Goal: Contribute content: Contribute content

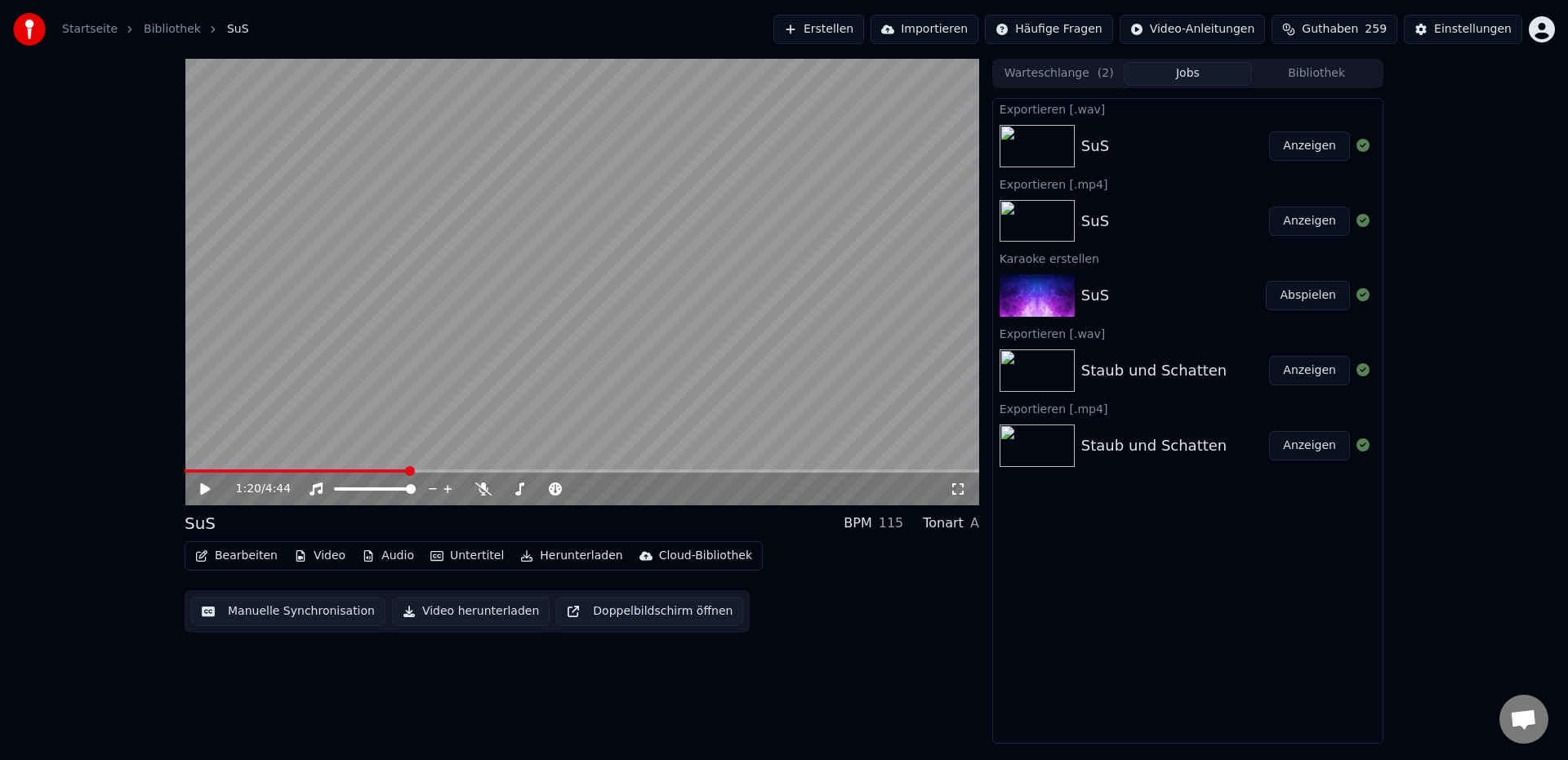
click at [850, 30] on button "Erstellen" at bounding box center [819, 30] width 91 height 30
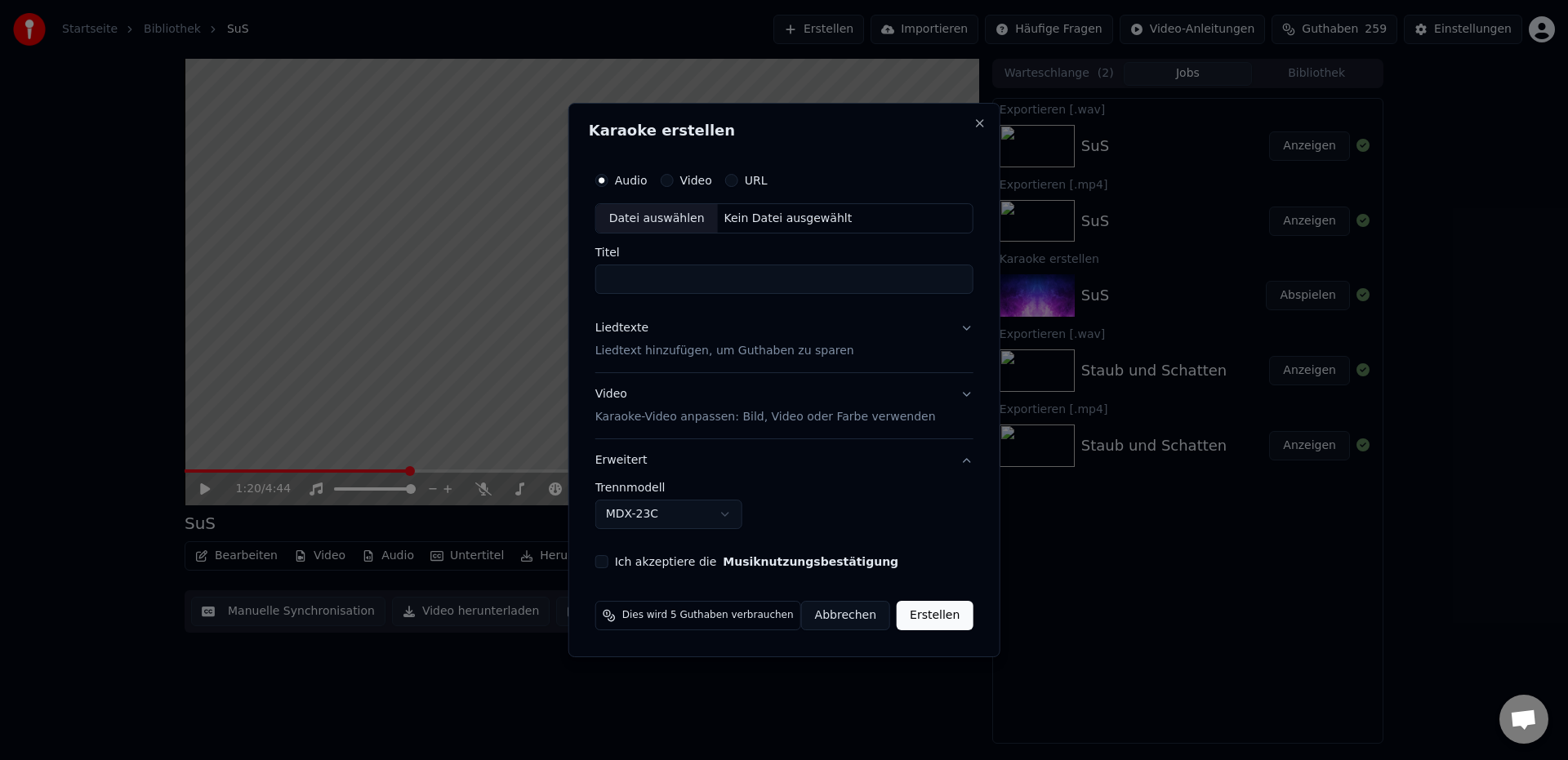
click at [653, 219] on div "Datei auswählen" at bounding box center [656, 219] width 121 height 30
type input "*****"
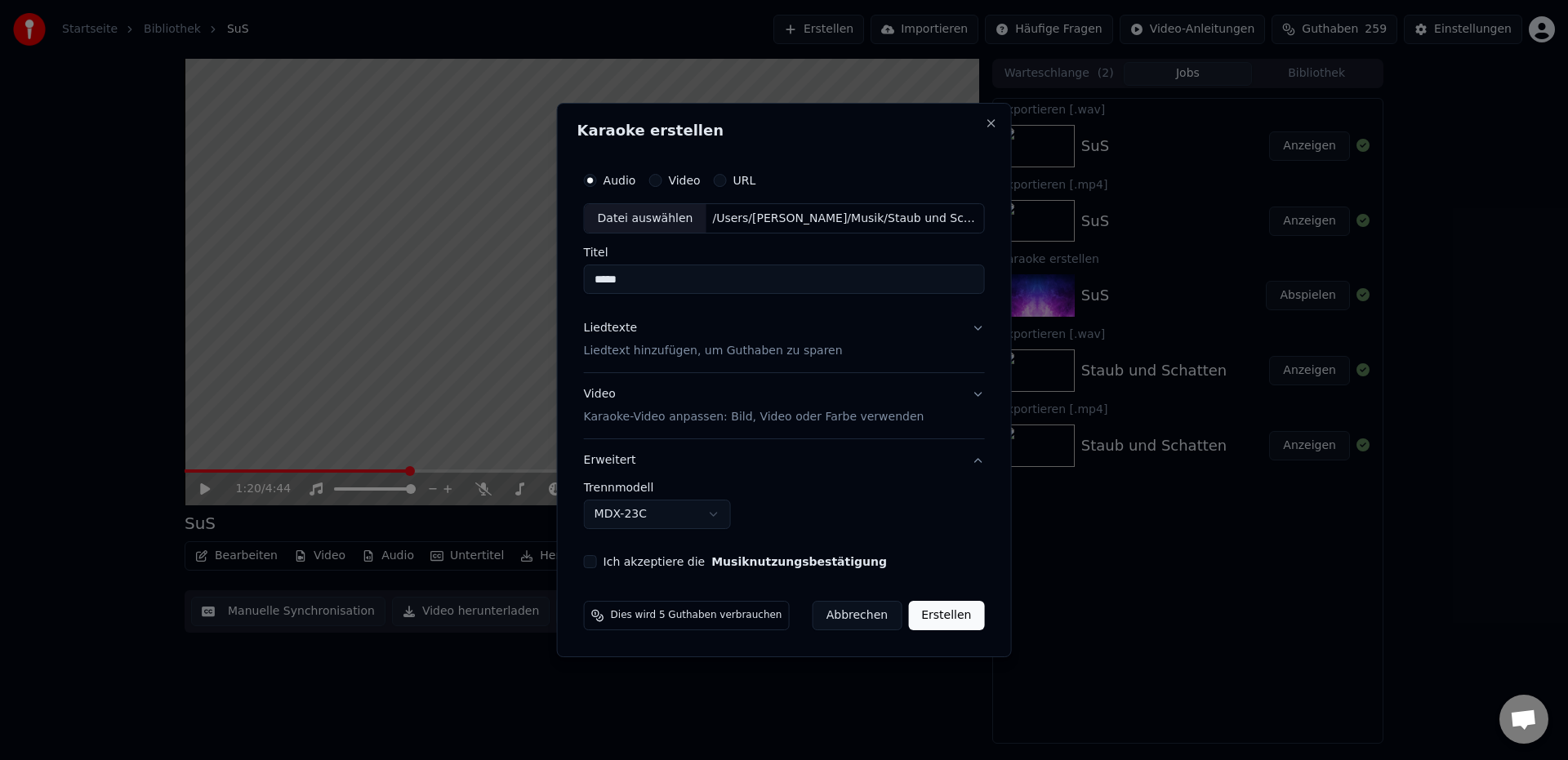
click at [613, 354] on p "Liedtext hinzufügen, um Guthaben zu sparen" at bounding box center [713, 352] width 259 height 17
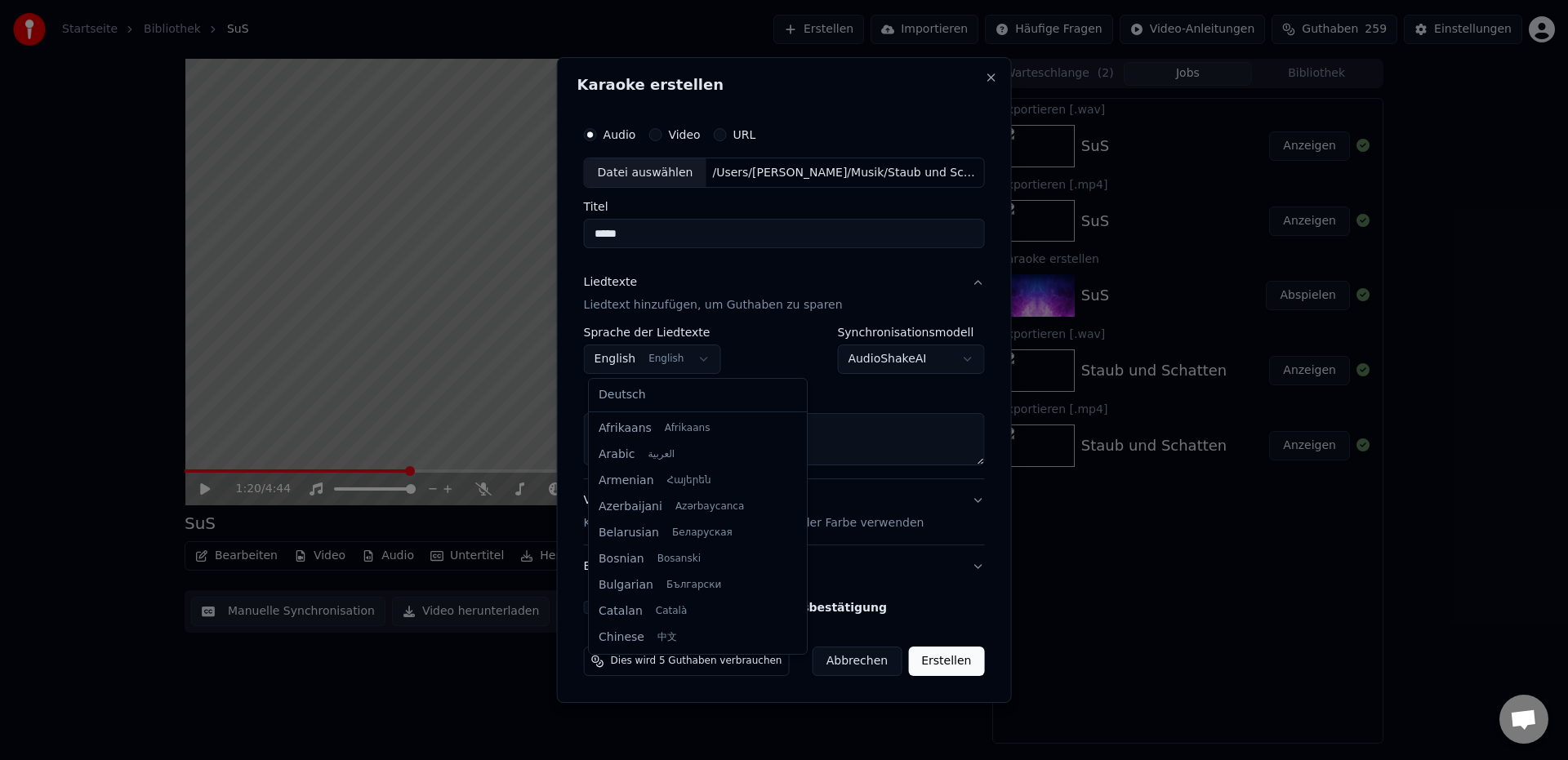
click at [618, 361] on body "**********" at bounding box center [784, 380] width 1568 height 760
select select "**"
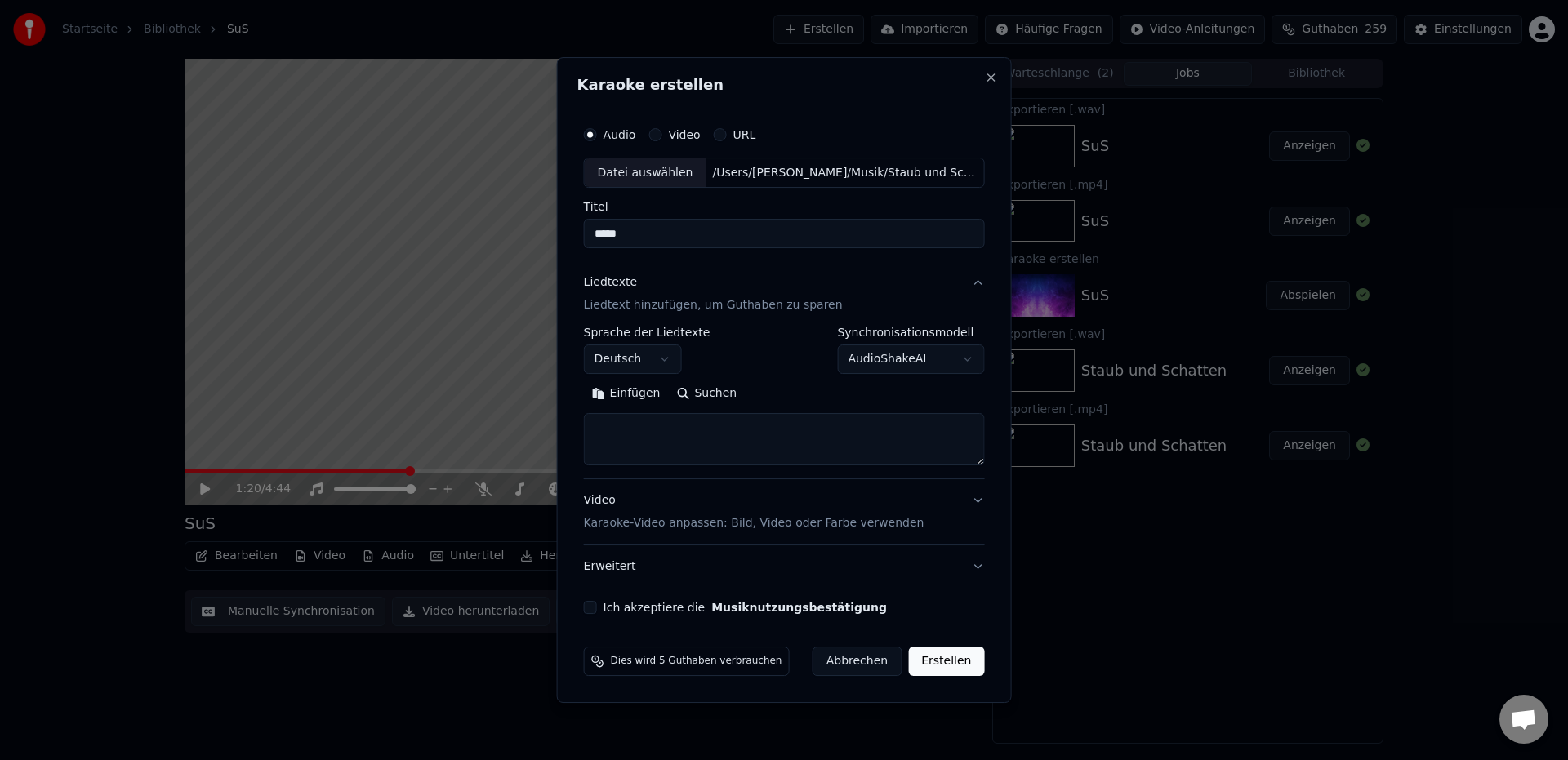
click at [638, 393] on button "Einfügen" at bounding box center [626, 394] width 85 height 26
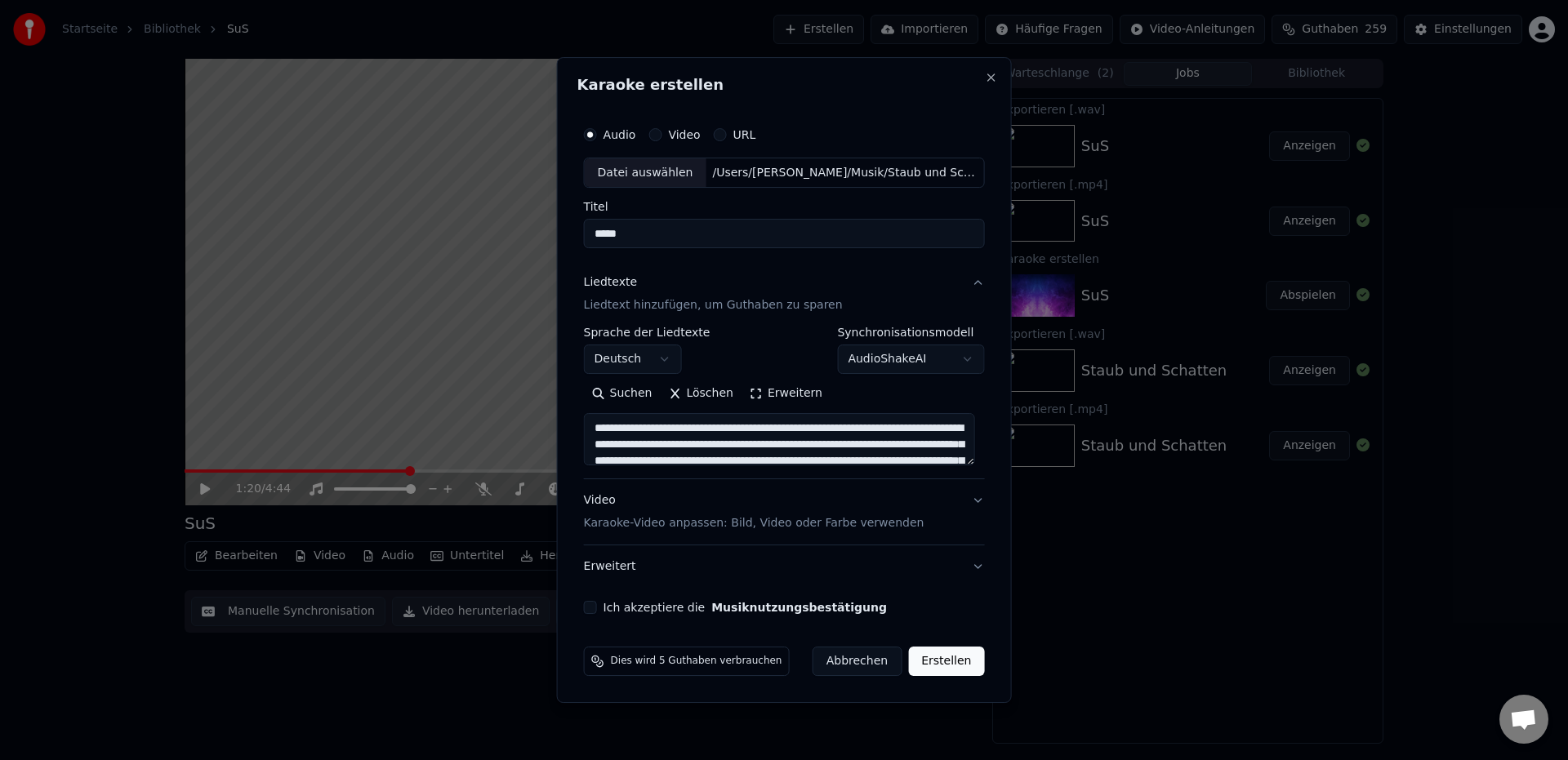
click at [809, 398] on button "Erweitern" at bounding box center [786, 394] width 89 height 26
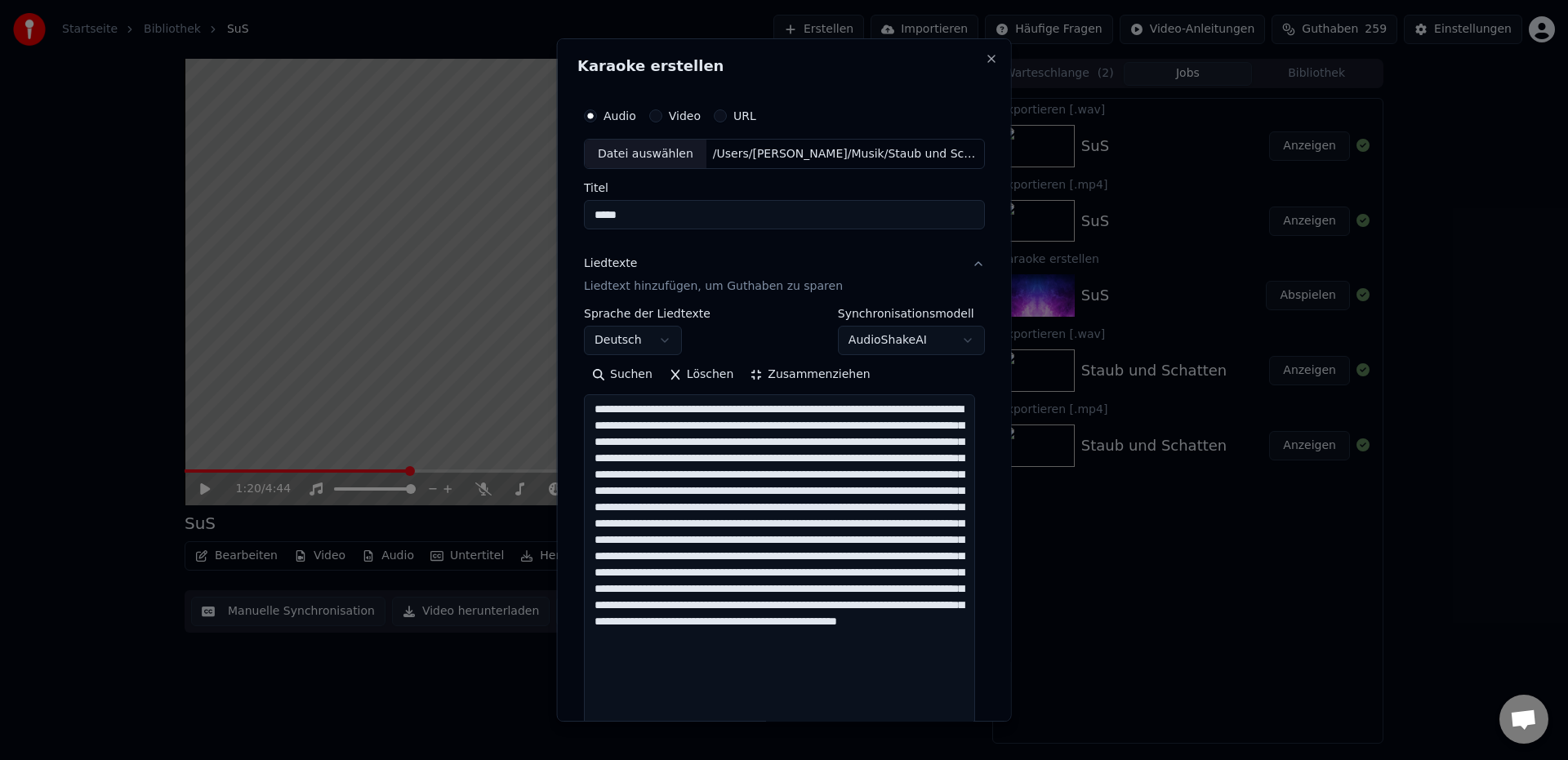
click at [643, 408] on textarea at bounding box center [779, 565] width 391 height 340
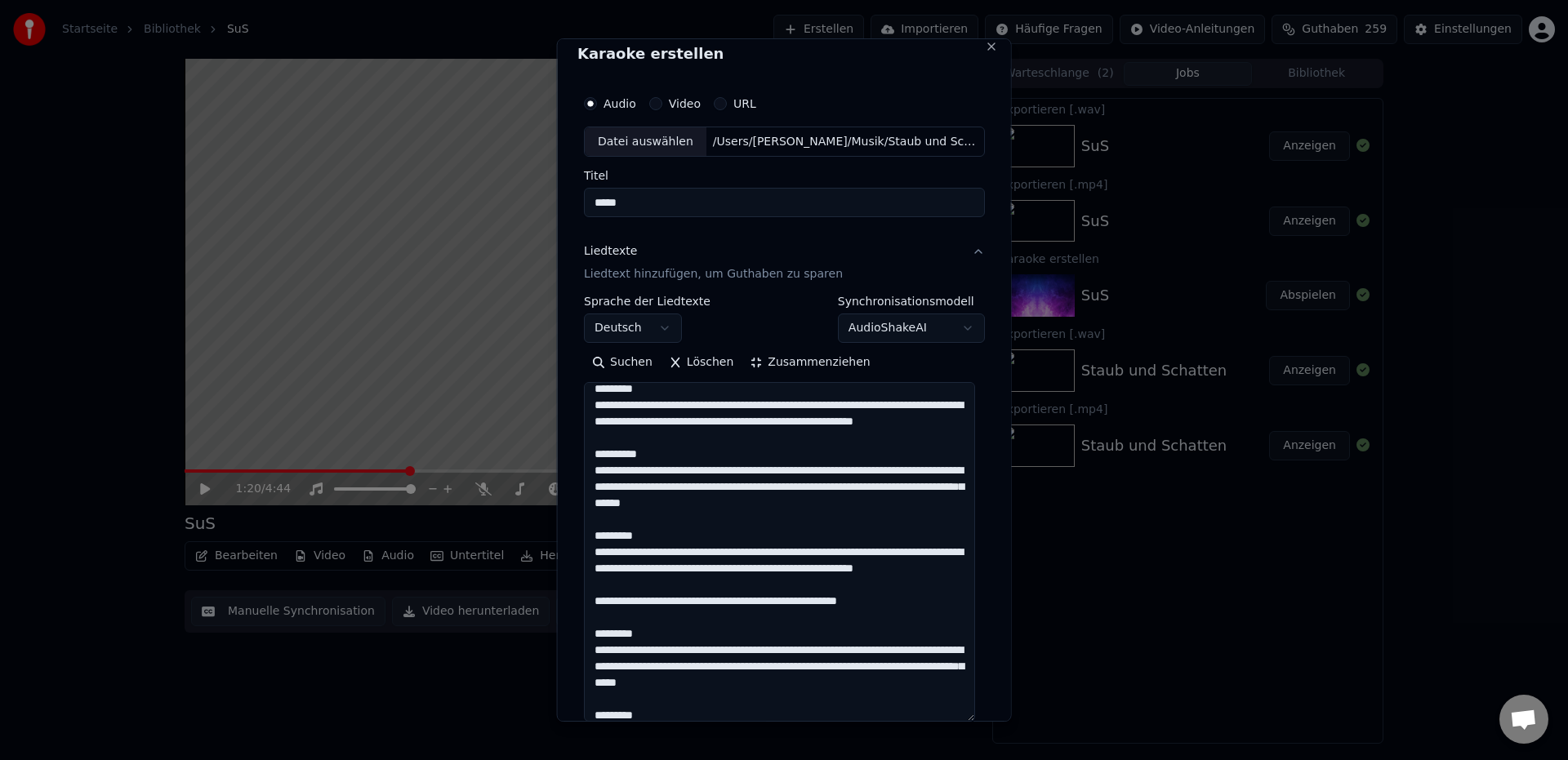
scroll to position [278, 0]
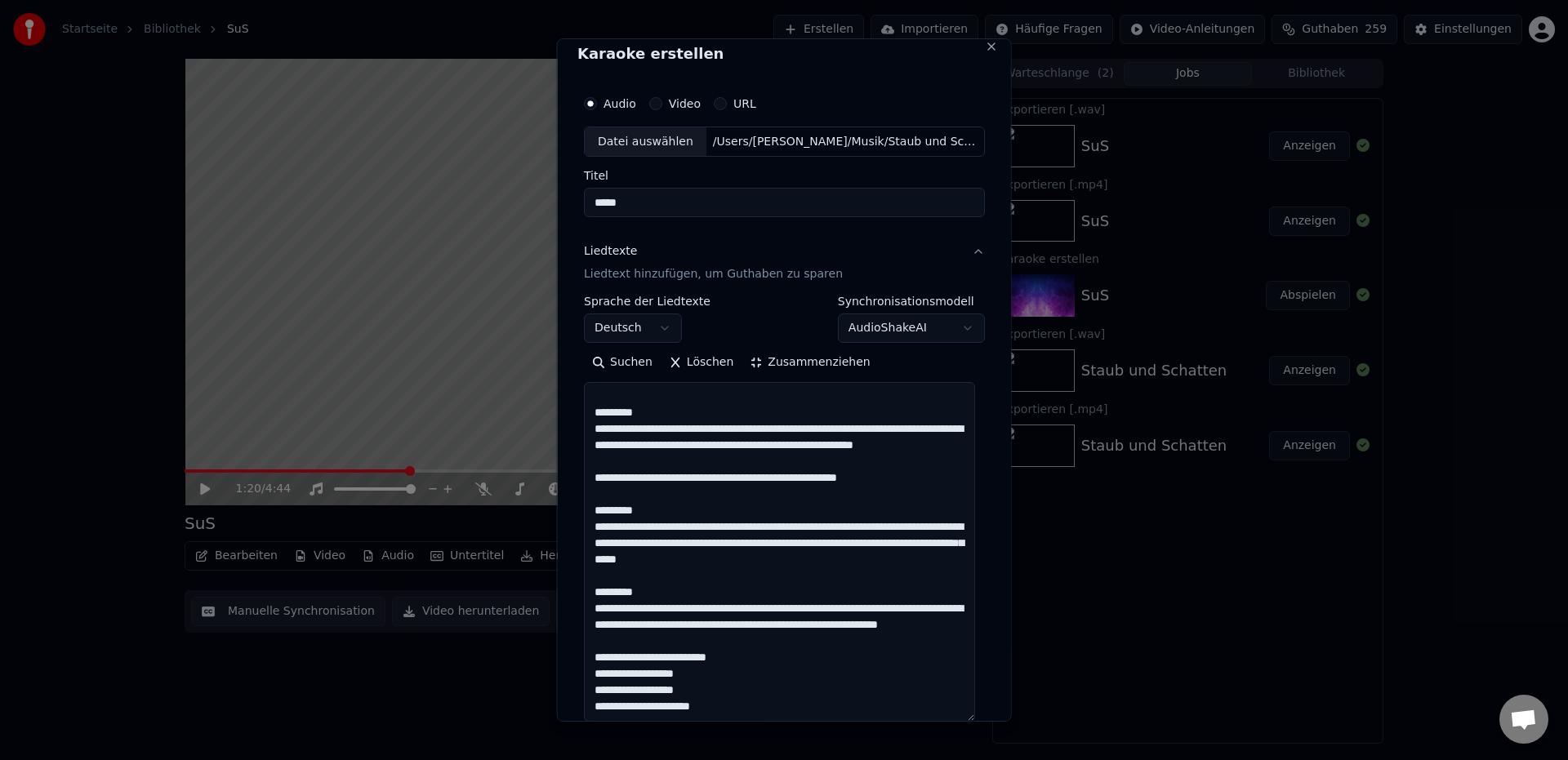
type textarea "**********"
click at [794, 366] on button "Zusammenziehen" at bounding box center [809, 363] width 136 height 26
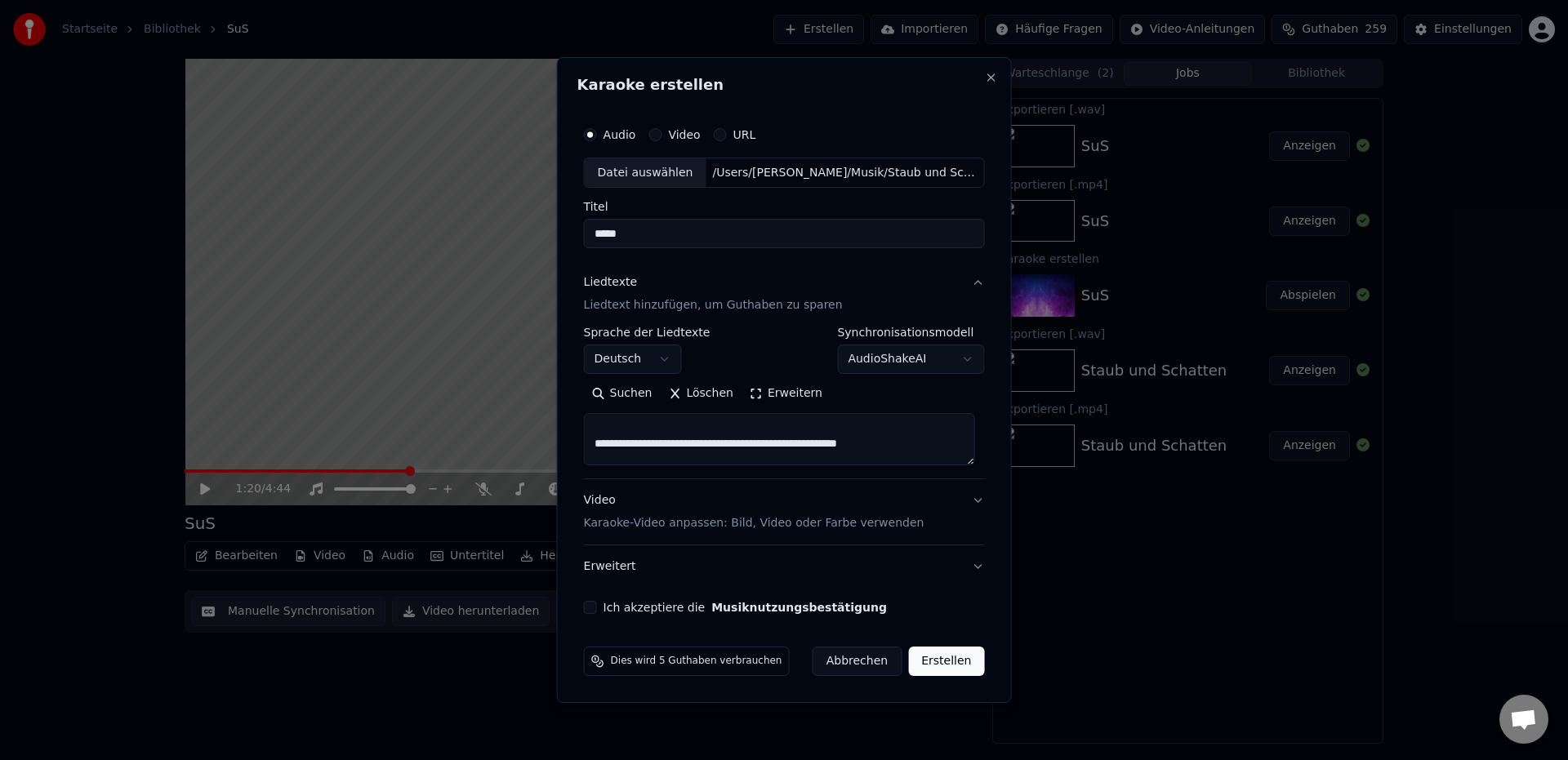
click at [602, 608] on div "Ich akzeptiere die Musiknutzungsbestätigung" at bounding box center [784, 607] width 401 height 13
click at [597, 611] on button "Ich akzeptiere die Musiknutzungsbestätigung" at bounding box center [590, 607] width 13 height 13
click at [969, 567] on button "Erweitert" at bounding box center [784, 566] width 401 height 42
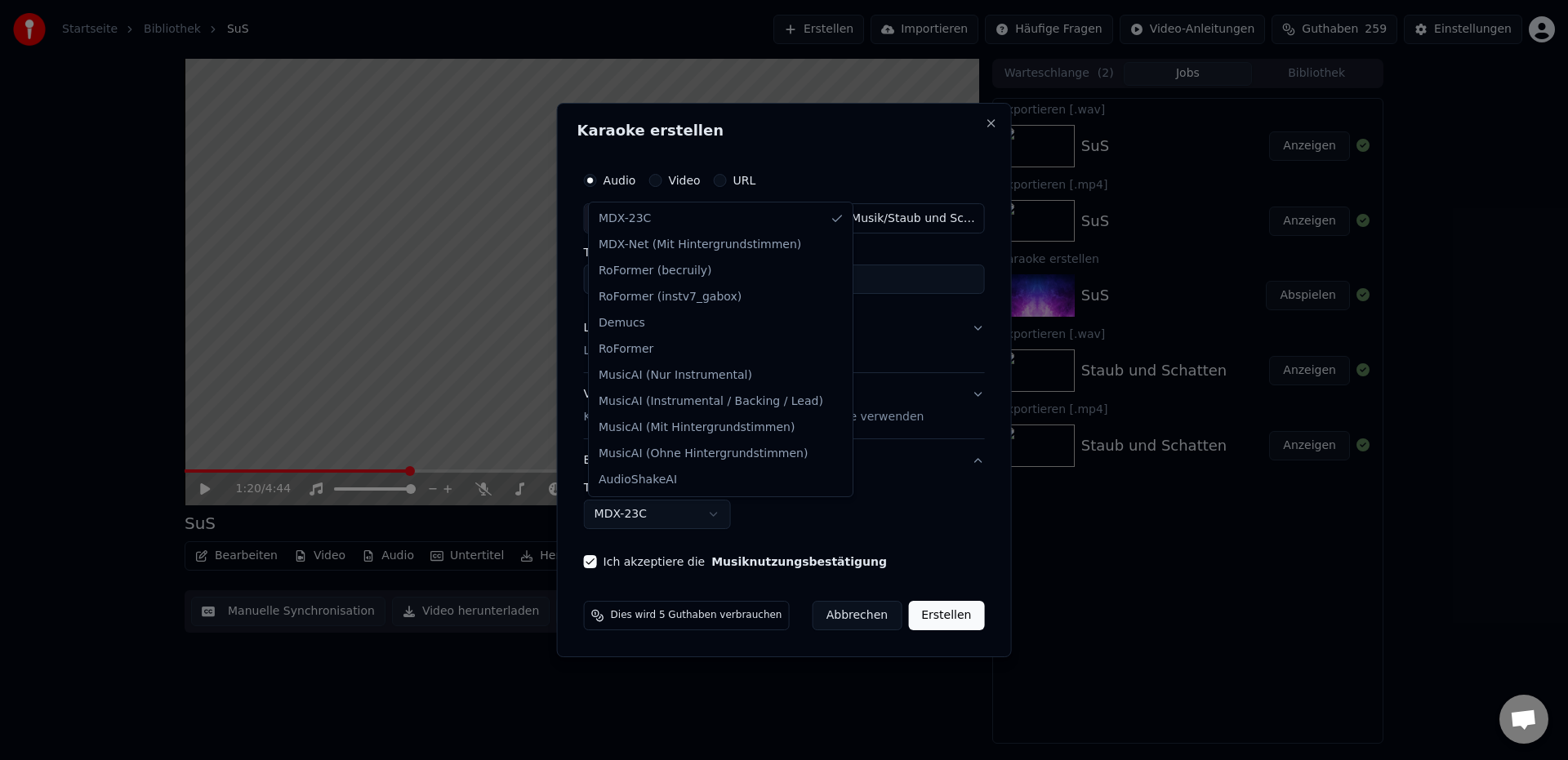
click at [692, 517] on body "**********" at bounding box center [784, 380] width 1568 height 760
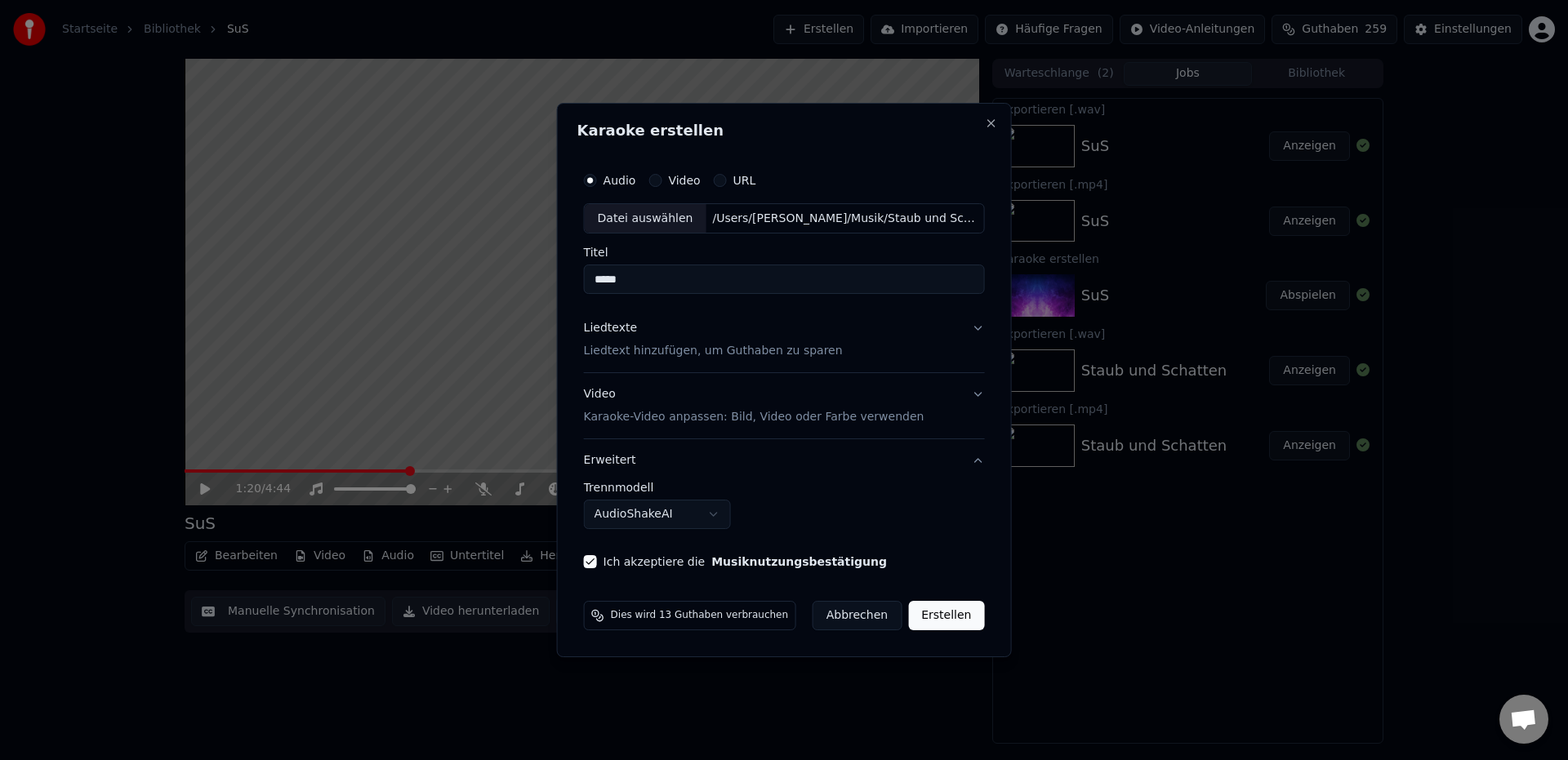
click at [942, 613] on button "Erstellen" at bounding box center [946, 616] width 76 height 30
select select "******"
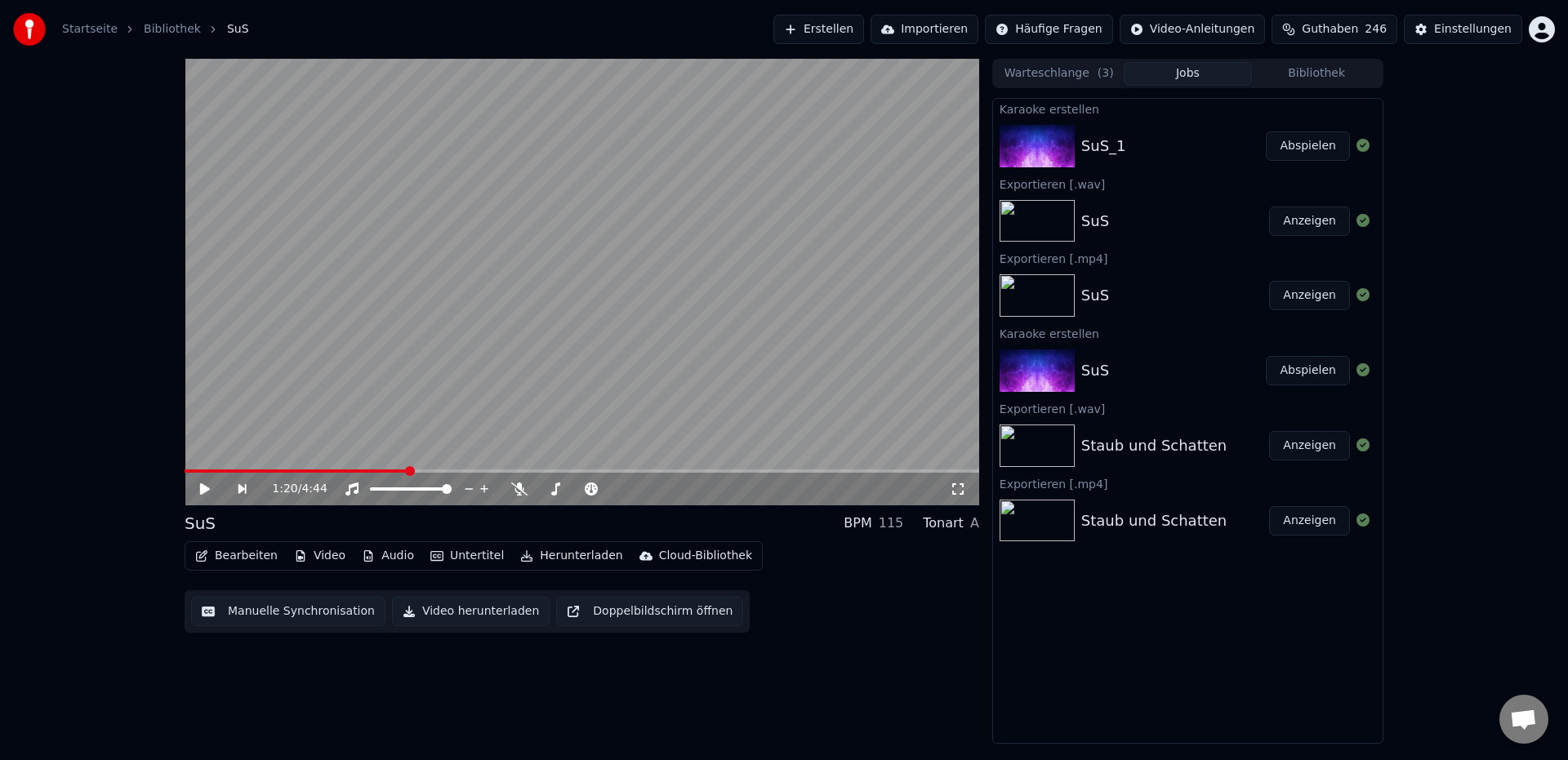
click at [1291, 154] on button "Abspielen" at bounding box center [1308, 146] width 84 height 30
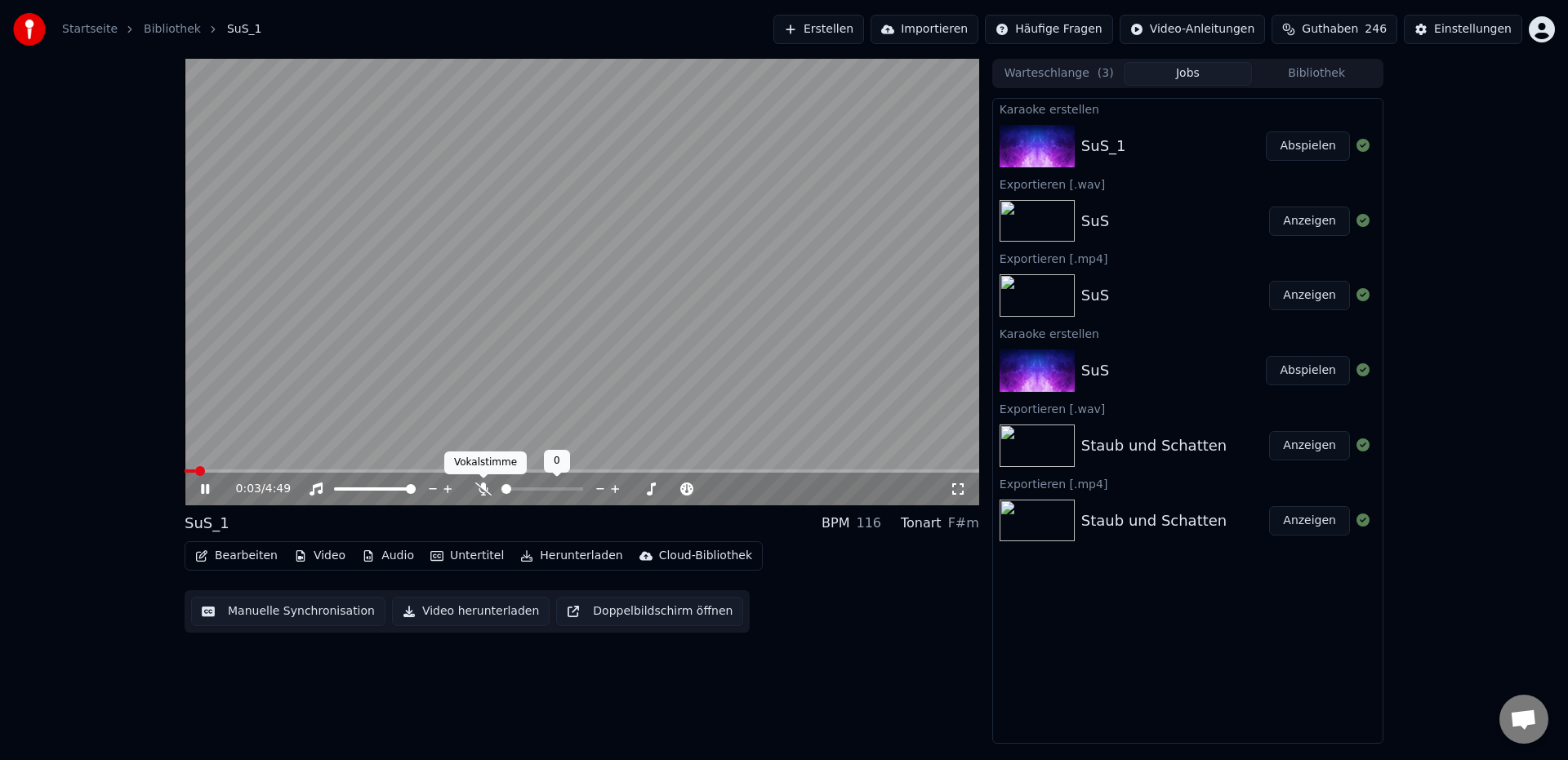
click at [483, 492] on icon at bounding box center [484, 489] width 17 height 13
click at [245, 471] on span at bounding box center [582, 471] width 795 height 3
click at [575, 488] on span at bounding box center [579, 489] width 10 height 10
click at [583, 484] on span at bounding box center [584, 489] width 10 height 10
click at [580, 489] on span at bounding box center [579, 489] width 10 height 10
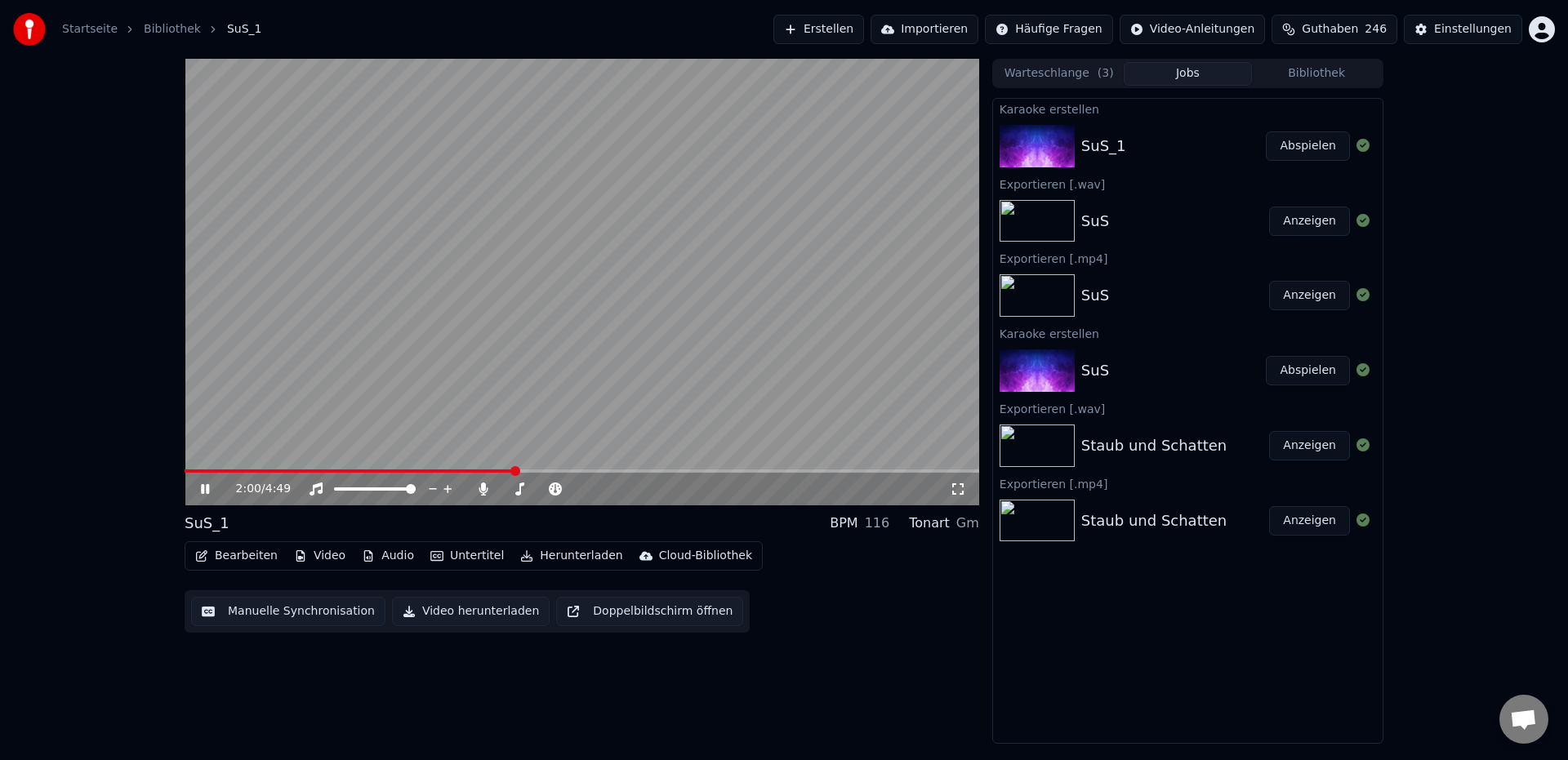
click at [204, 489] on icon at bounding box center [216, 489] width 39 height 13
click at [480, 495] on icon at bounding box center [483, 489] width 9 height 13
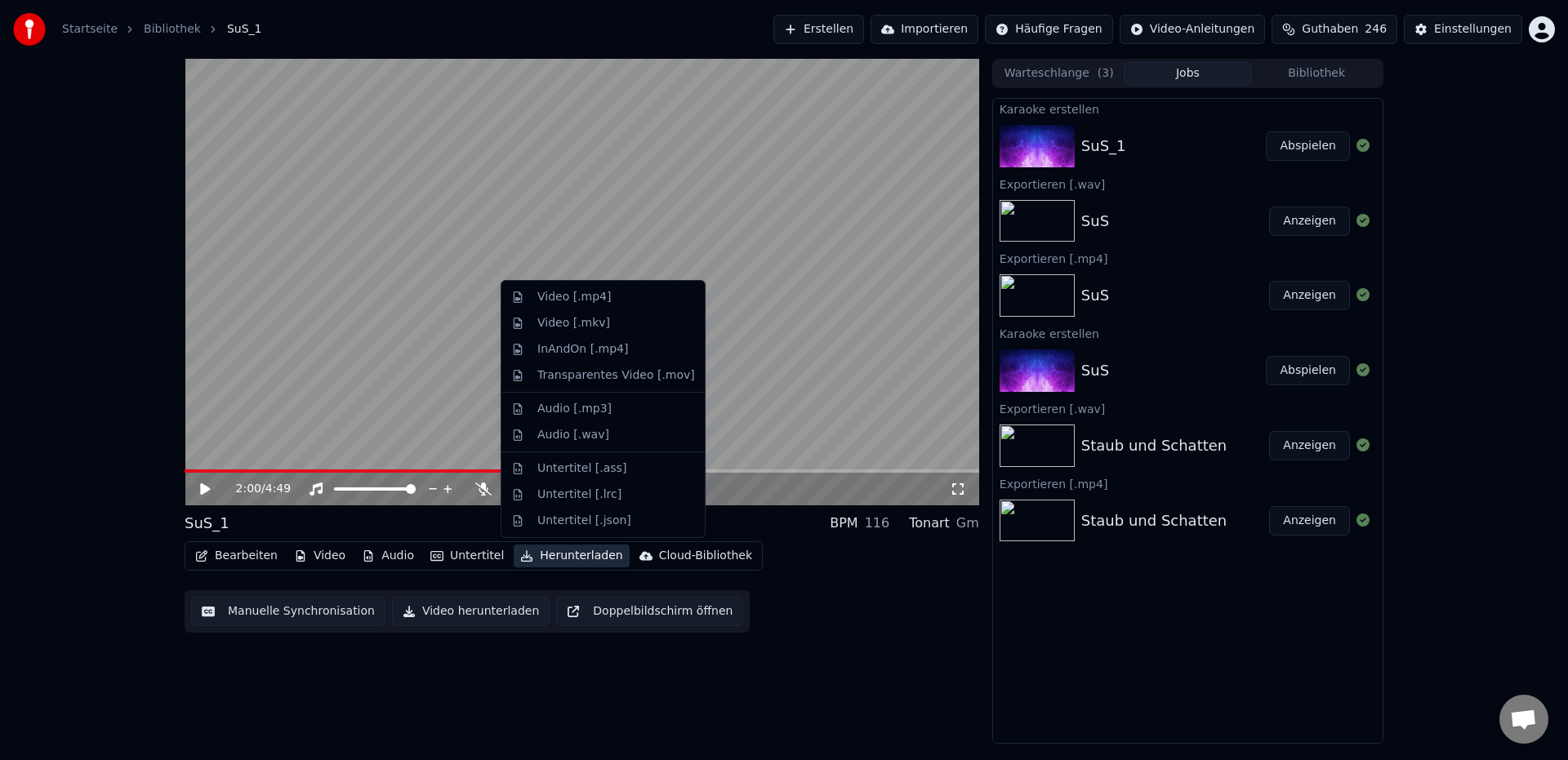
click at [564, 555] on button "Herunterladen" at bounding box center [571, 556] width 116 height 23
click at [552, 441] on div "Audio [.wav]" at bounding box center [573, 436] width 72 height 17
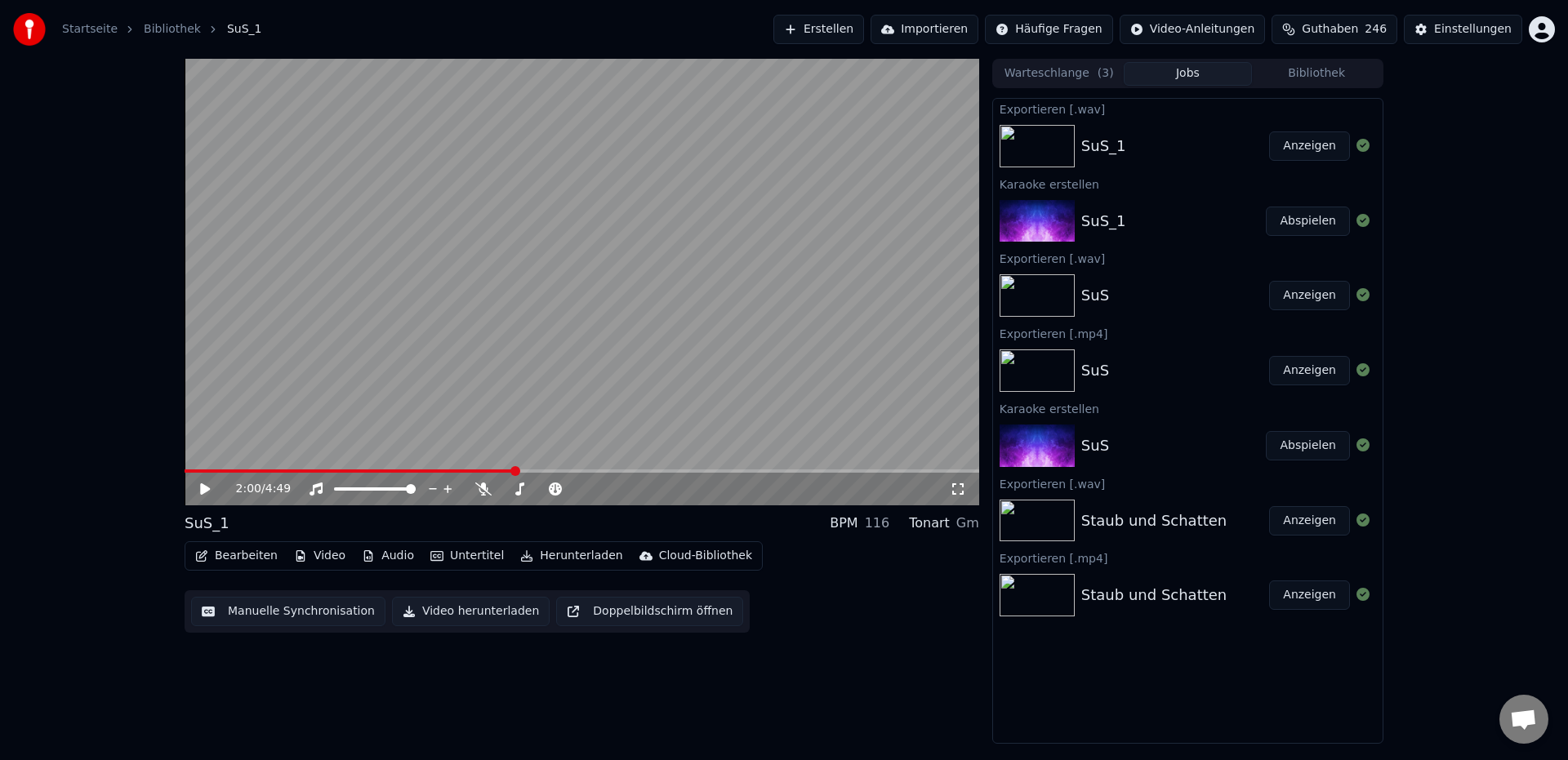
click at [555, 559] on button "Herunterladen" at bounding box center [571, 556] width 116 height 23
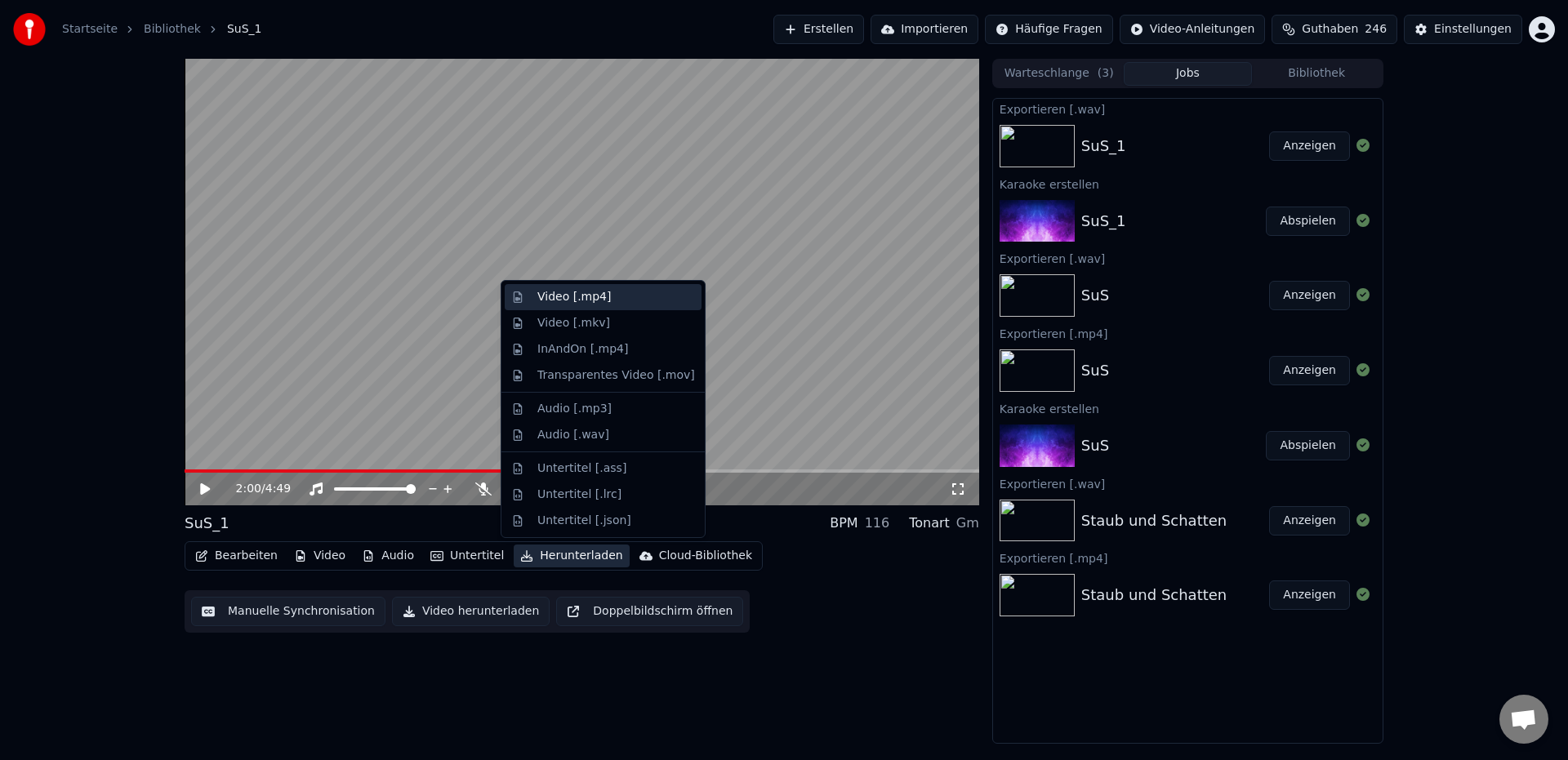
click at [562, 304] on div "Video [.mp4]" at bounding box center [574, 297] width 73 height 17
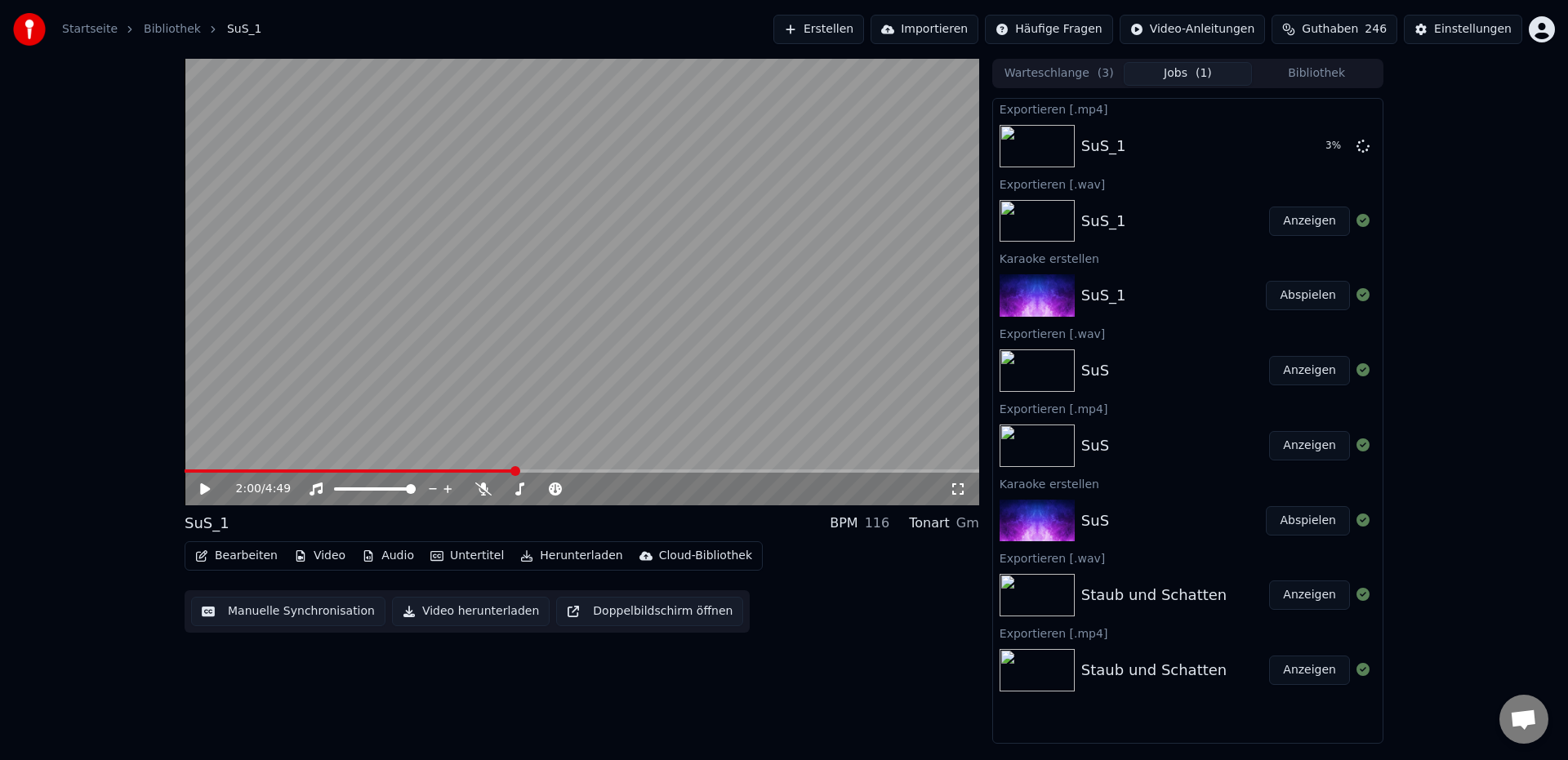
click at [1298, 224] on button "Anzeigen" at bounding box center [1310, 221] width 81 height 30
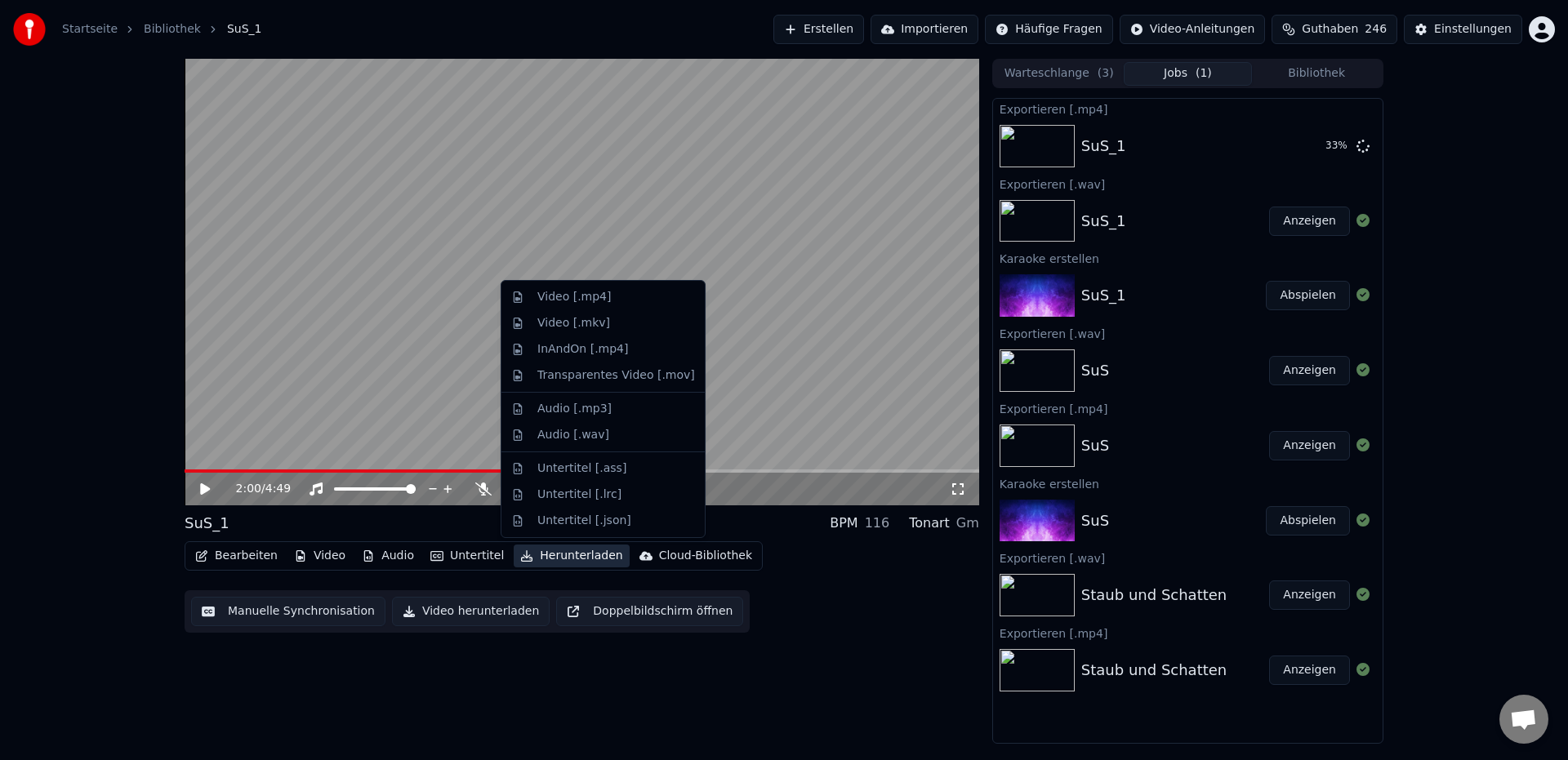
click at [557, 560] on button "Herunterladen" at bounding box center [571, 556] width 116 height 23
click at [549, 435] on div "Audio [.wav]" at bounding box center [573, 436] width 72 height 17
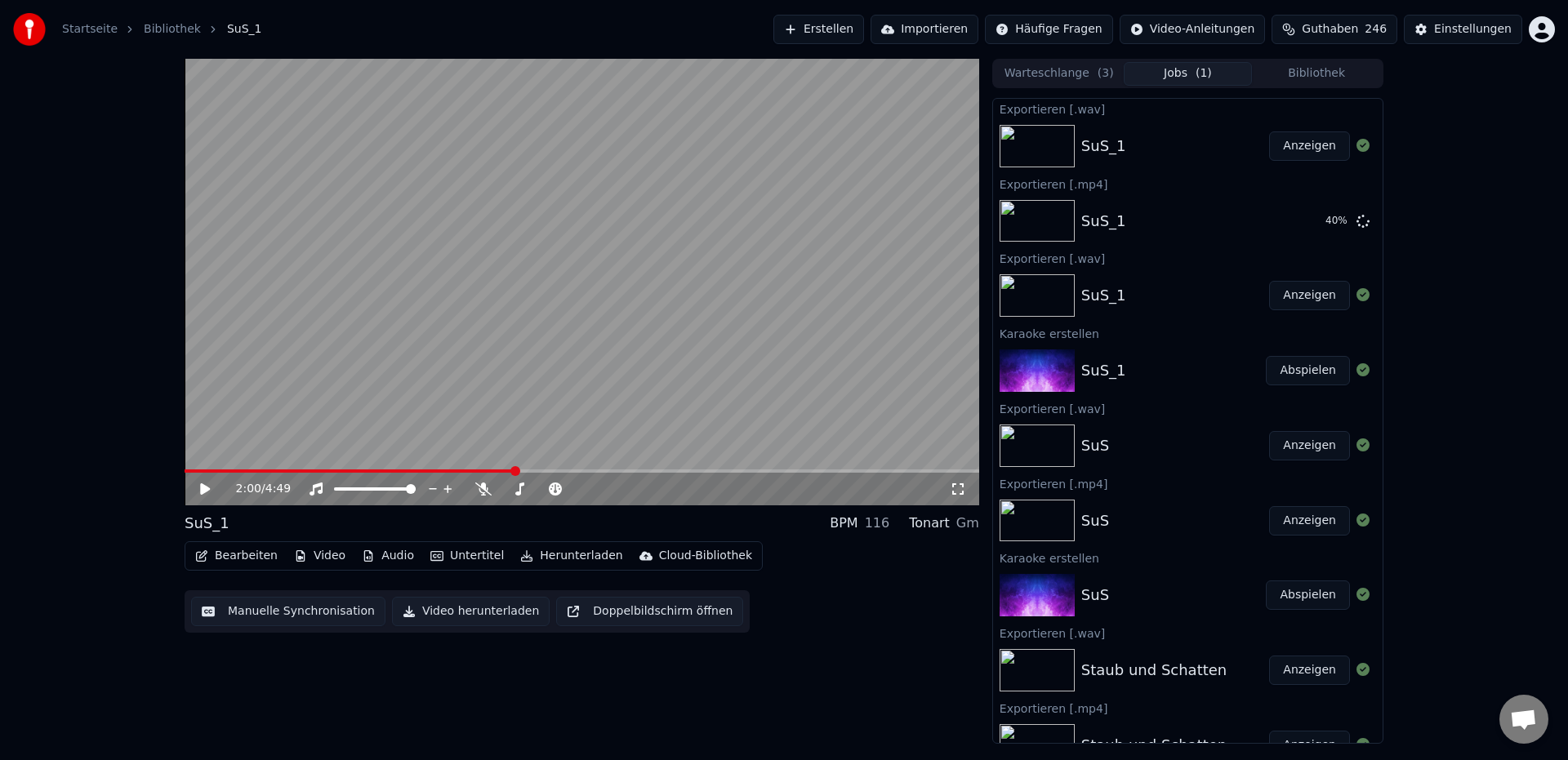
click at [1295, 146] on button "Anzeigen" at bounding box center [1310, 146] width 81 height 30
click at [1306, 220] on button "Anzeigen" at bounding box center [1310, 221] width 81 height 30
click at [1308, 223] on button "Anzeigen" at bounding box center [1310, 221] width 81 height 30
